Goal: Find specific page/section: Find specific page/section

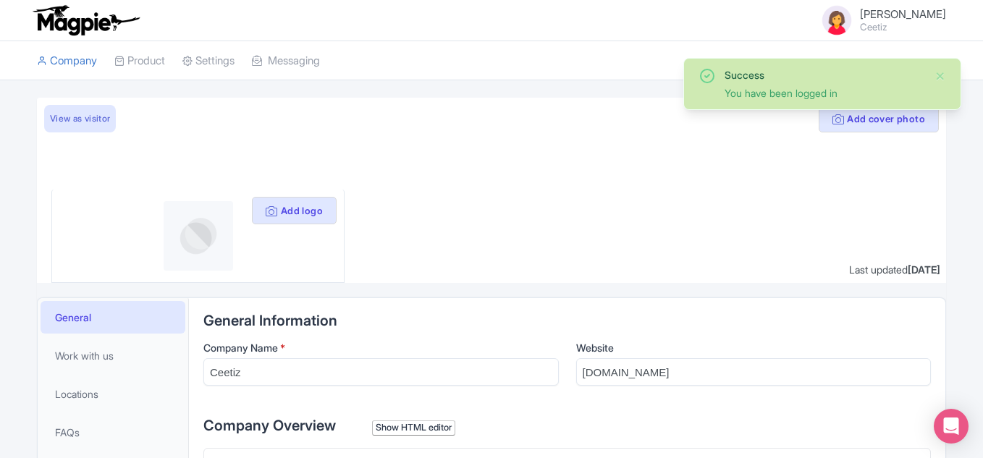
click at [82, 30] on img at bounding box center [86, 20] width 112 height 32
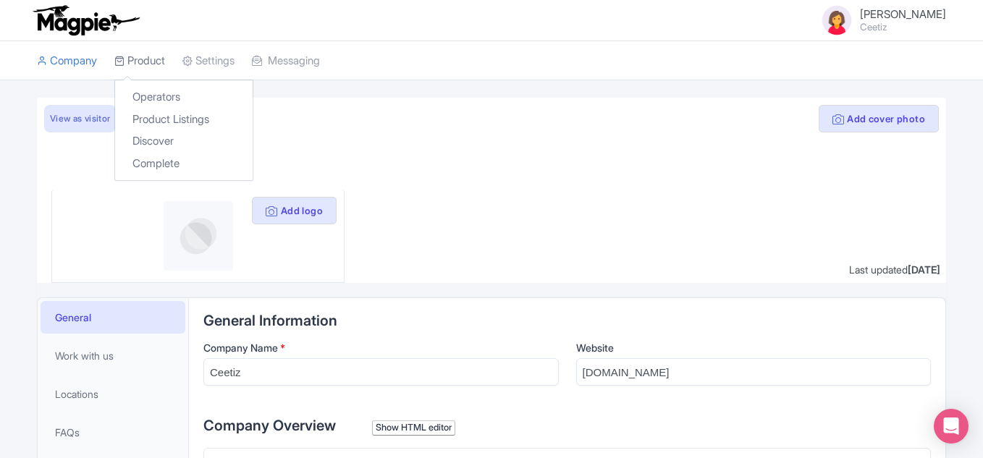
click at [159, 62] on link "Product" at bounding box center [139, 61] width 51 height 40
click at [161, 130] on link "Discover" at bounding box center [183, 141] width 137 height 22
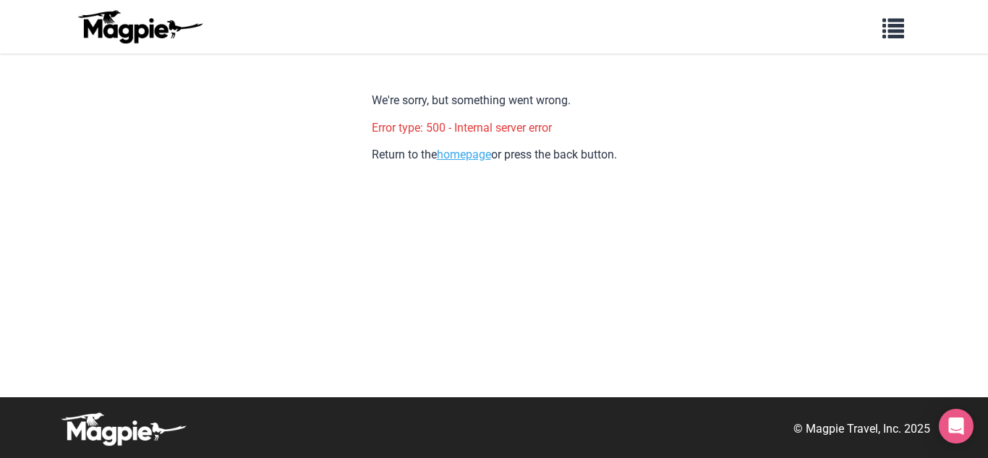
click at [481, 158] on link "homepage" at bounding box center [464, 155] width 54 height 14
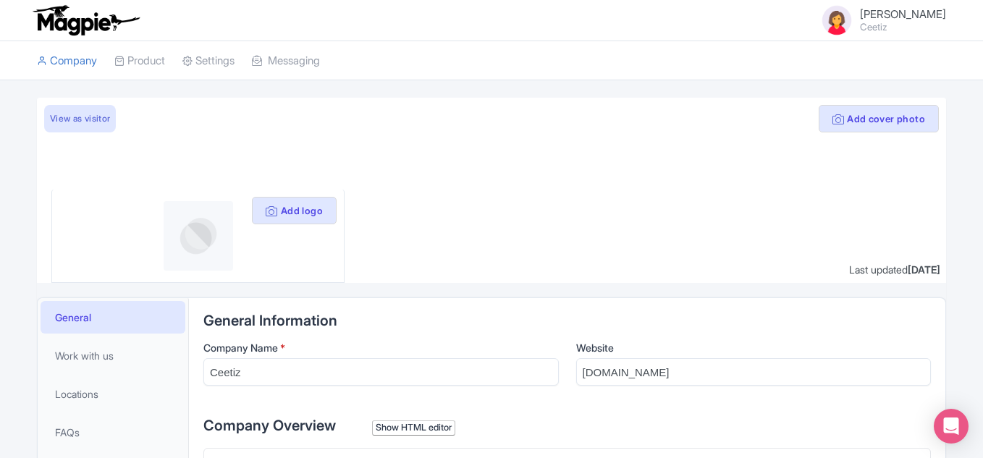
click at [173, 62] on li "Product Operators Product Listings Discover Complete" at bounding box center [140, 60] width 68 height 39
click at [159, 135] on link "Discover" at bounding box center [183, 141] width 137 height 22
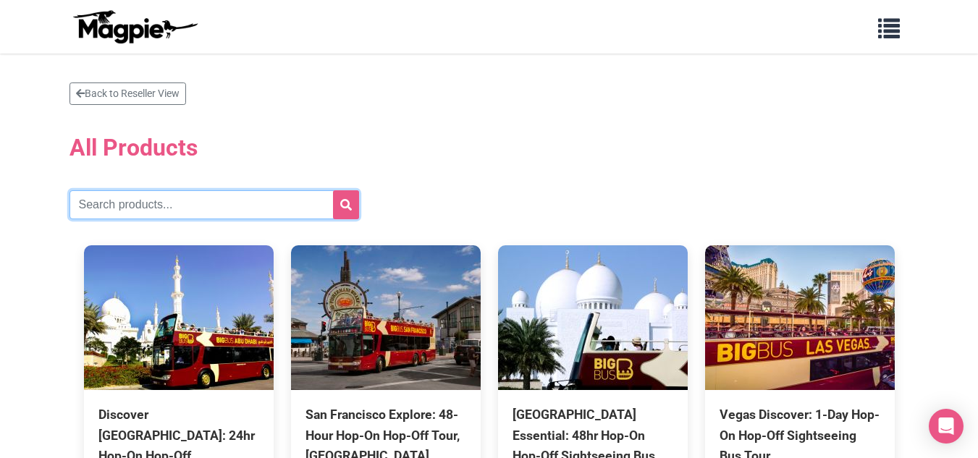
click at [267, 200] on input "text" at bounding box center [213, 204] width 289 height 29
type input "taster"
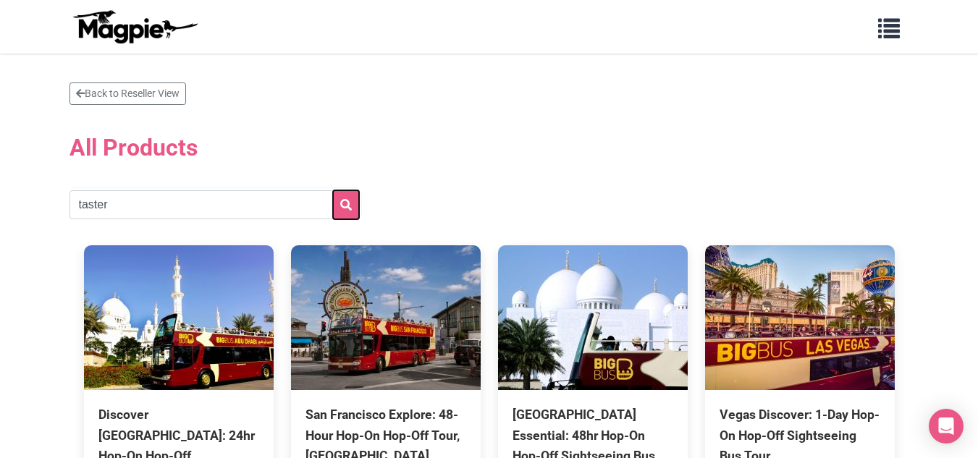
click at [344, 200] on icon "submit" at bounding box center [346, 205] width 12 height 12
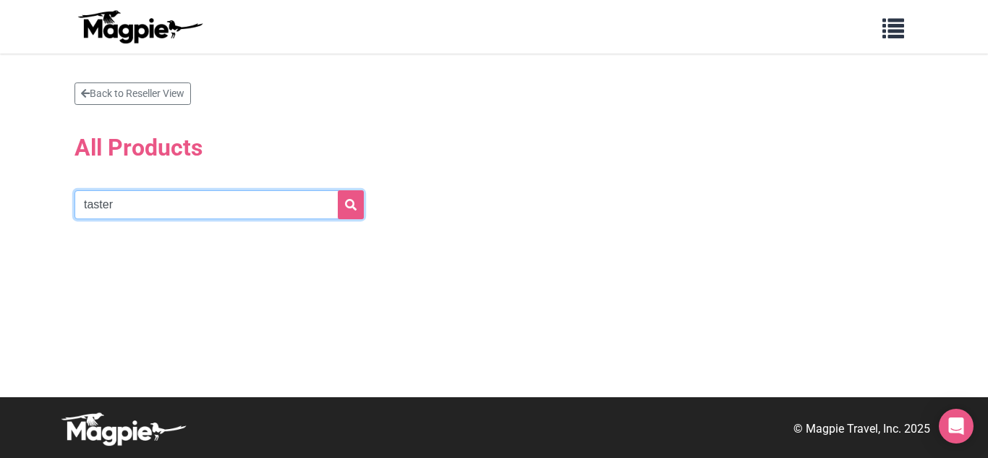
click at [100, 200] on input "taster" at bounding box center [219, 204] width 289 height 29
click at [100, 201] on input "taster" at bounding box center [219, 204] width 289 height 29
click at [337, 200] on input "[GEOGRAPHIC_DATA]" at bounding box center [219, 204] width 289 height 29
type input "[GEOGRAPHIC_DATA]"
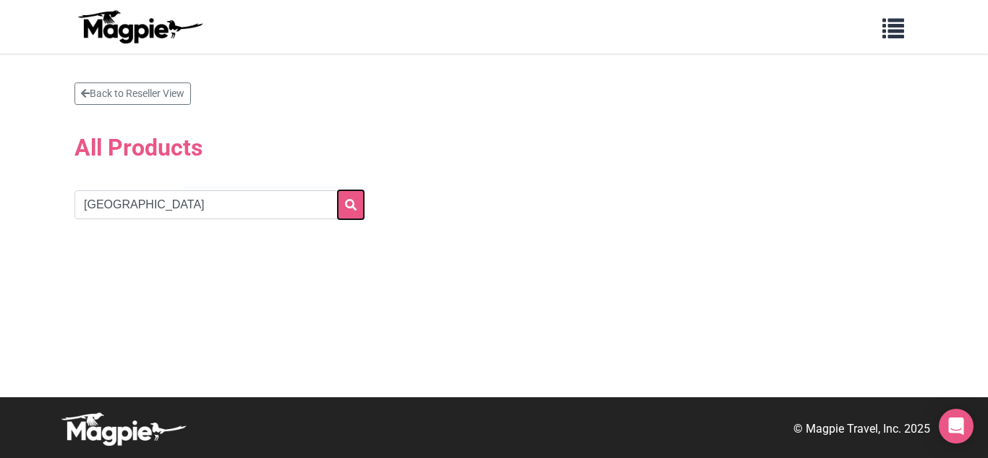
click at [344, 202] on button "submit" at bounding box center [351, 204] width 26 height 29
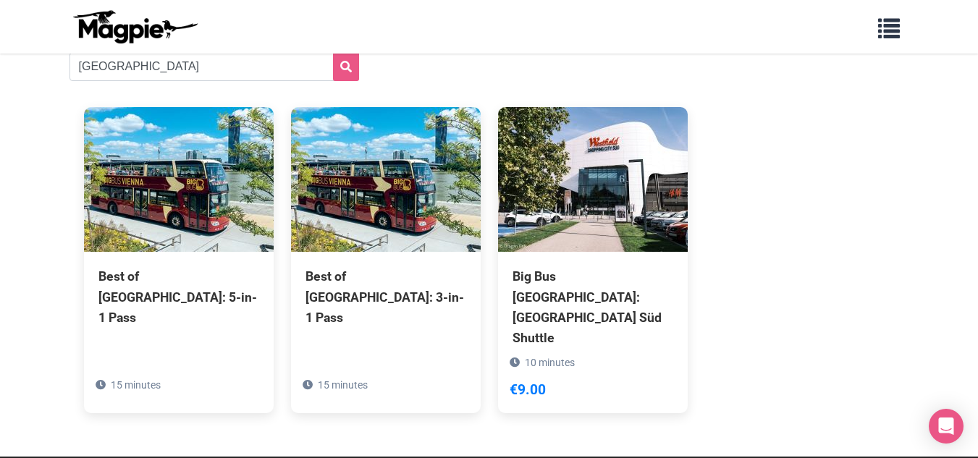
scroll to position [157, 0]
